Goal: Task Accomplishment & Management: Manage account settings

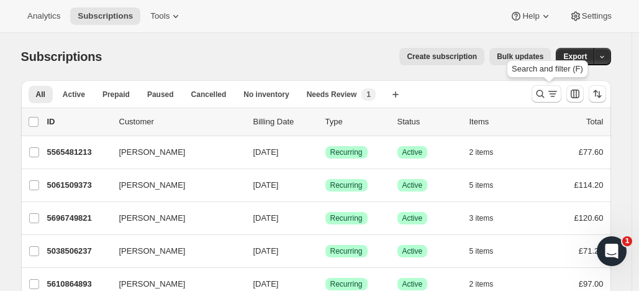
drag, startPoint x: 544, startPoint y: 88, endPoint x: 354, endPoint y: 77, distance: 190.5
click at [544, 89] on icon "Search and filter results" at bounding box center [540, 94] width 12 height 12
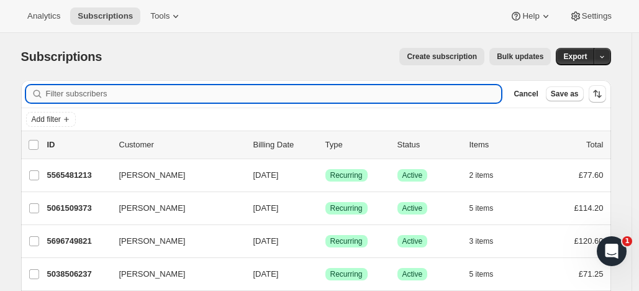
click at [231, 89] on input "Filter subscribers" at bounding box center [274, 93] width 456 height 17
paste input "Lauren Feet"
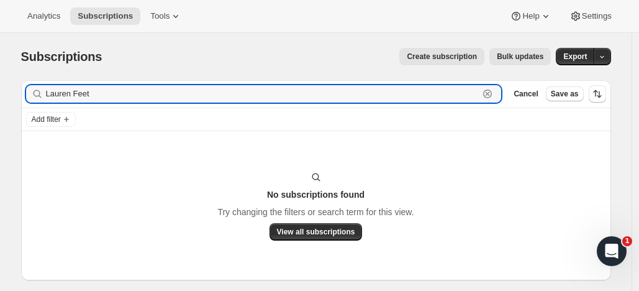
type input "Lauren Feet"
drag, startPoint x: 68, startPoint y: 96, endPoint x: 35, endPoint y: 83, distance: 35.4
click at [38, 90] on div "Lauren Feet Clear" at bounding box center [264, 93] width 476 height 17
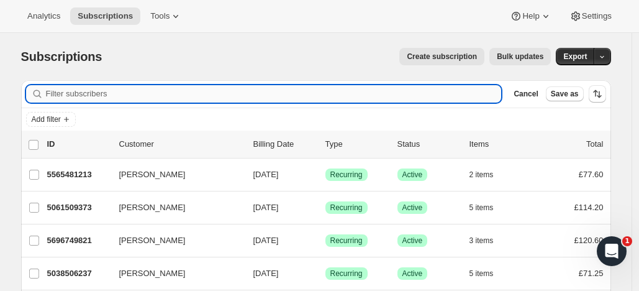
click at [68, 93] on input "Filter subscribers" at bounding box center [274, 93] width 456 height 17
paste input "[PERSON_NAME]"
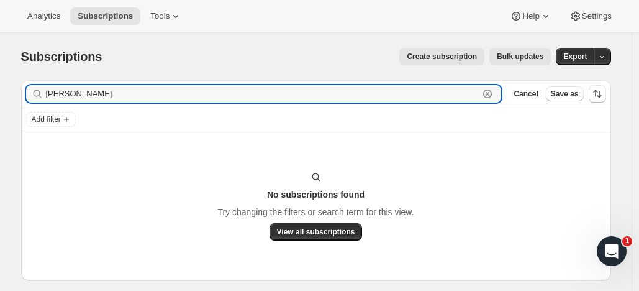
type input "[PERSON_NAME]"
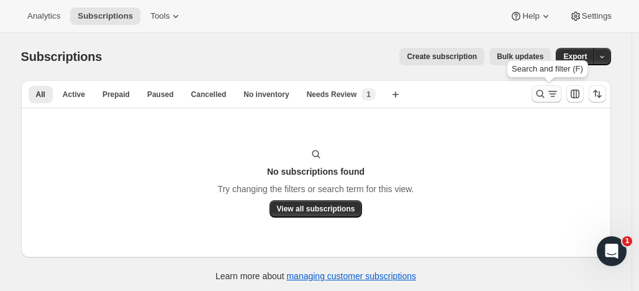
click at [542, 87] on button "Search and filter results" at bounding box center [547, 93] width 30 height 17
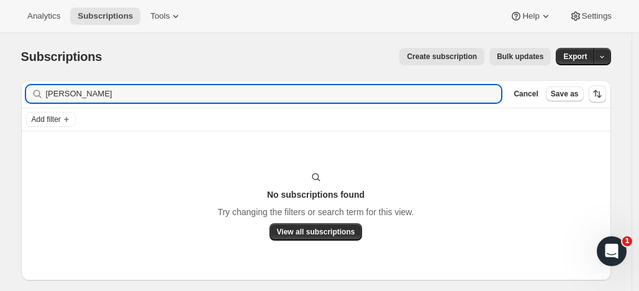
drag, startPoint x: 111, startPoint y: 94, endPoint x: 15, endPoint y: 106, distance: 97.0
click at [33, 95] on div "lauren nicole Clear" at bounding box center [264, 93] width 476 height 17
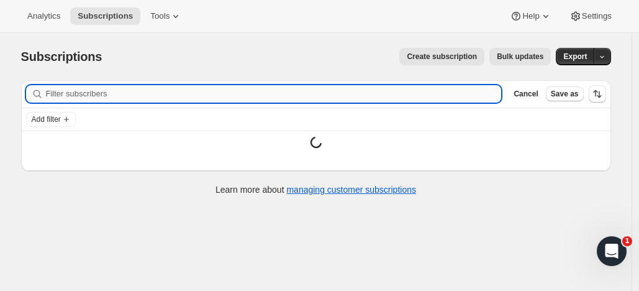
click at [71, 94] on input "Filter subscribers" at bounding box center [274, 93] width 456 height 17
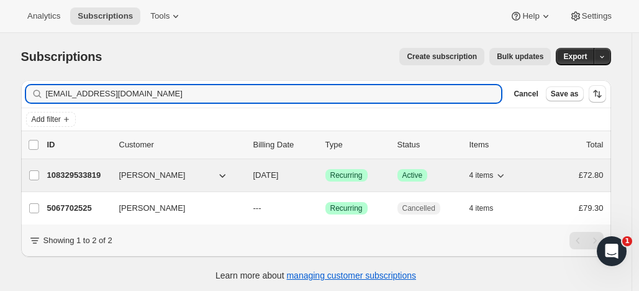
type input "Mcrgirl1909@yahoo.co.uk"
click at [88, 173] on p "108329533819" at bounding box center [78, 175] width 62 height 12
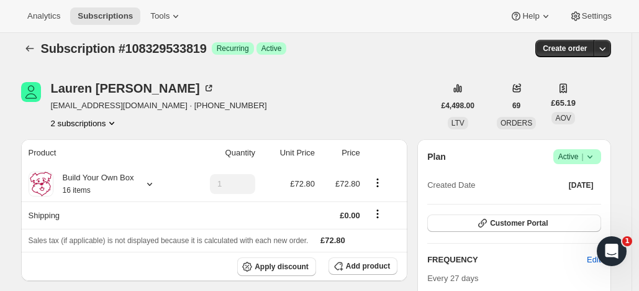
scroll to position [8, 0]
click at [576, 150] on span "Active |" at bounding box center [578, 156] width 38 height 12
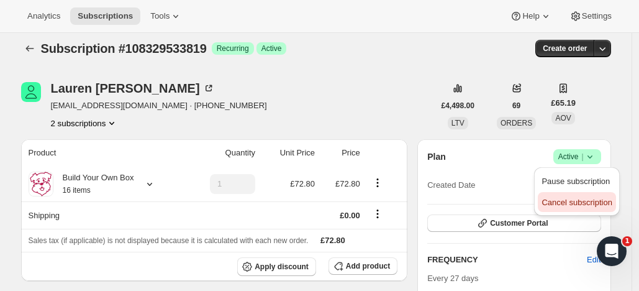
click at [556, 198] on span "Cancel subscription" at bounding box center [577, 202] width 70 height 9
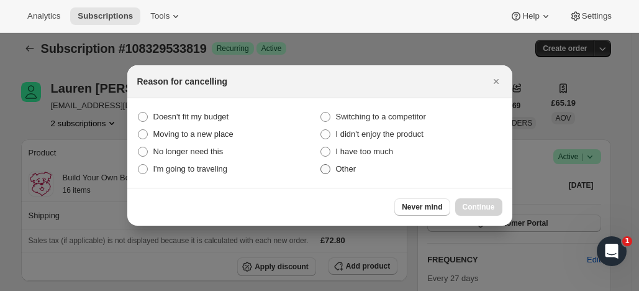
click at [325, 169] on span ":rbv:" at bounding box center [326, 169] width 10 height 10
click at [321, 165] on input "Other" at bounding box center [321, 164] width 1 height 1
radio input "true"
click at [477, 201] on button "Continue" at bounding box center [478, 206] width 47 height 17
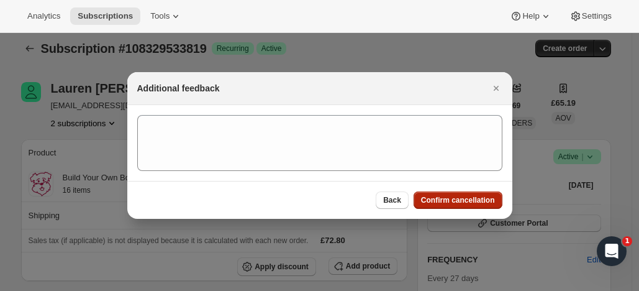
click at [469, 197] on span "Confirm cancellation" at bounding box center [458, 200] width 74 height 10
